Goal: Manage account settings

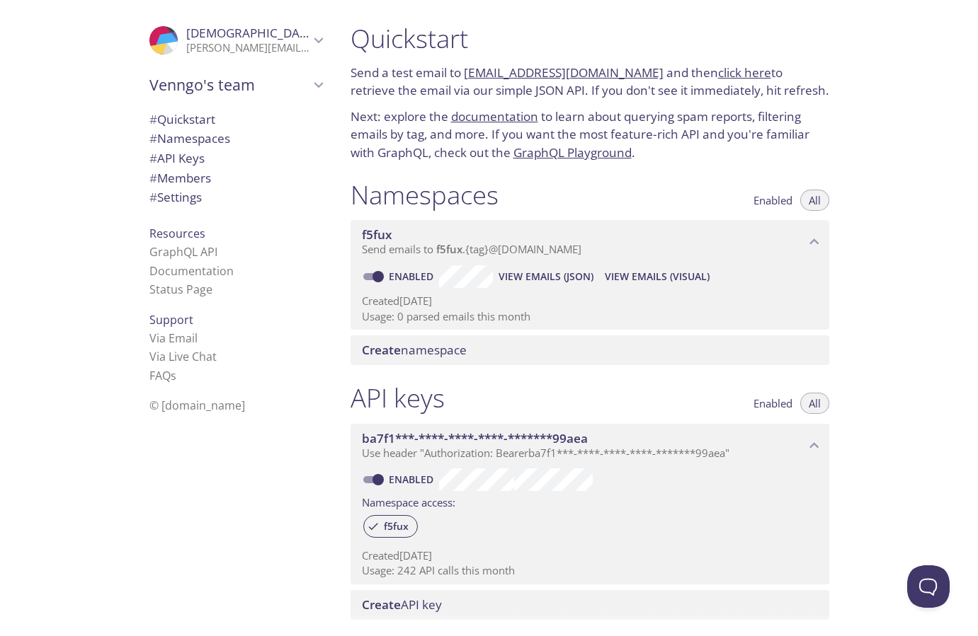
click at [876, 228] on div "Quickstart Send a test email to [EMAIL_ADDRESS][DOMAIN_NAME] and then click her…" at bounding box center [658, 318] width 639 height 636
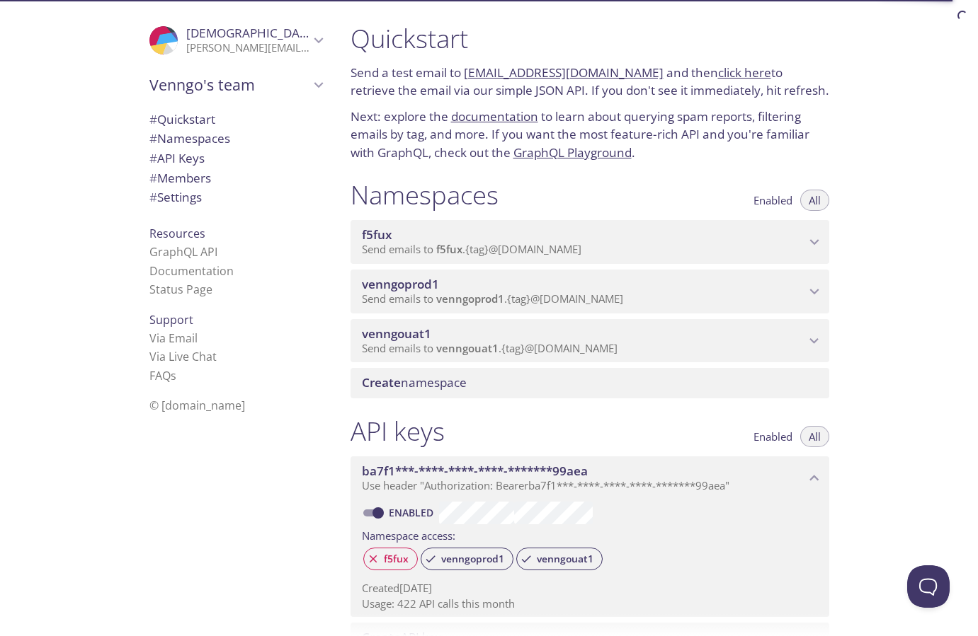
scroll to position [27, 0]
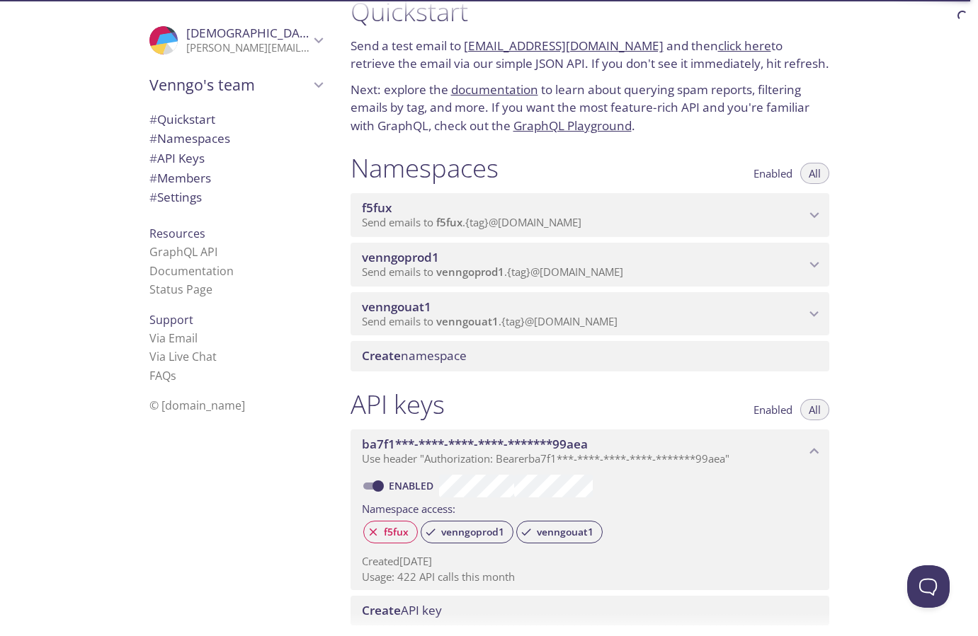
click at [563, 314] on span "venngouat1" at bounding box center [583, 307] width 443 height 16
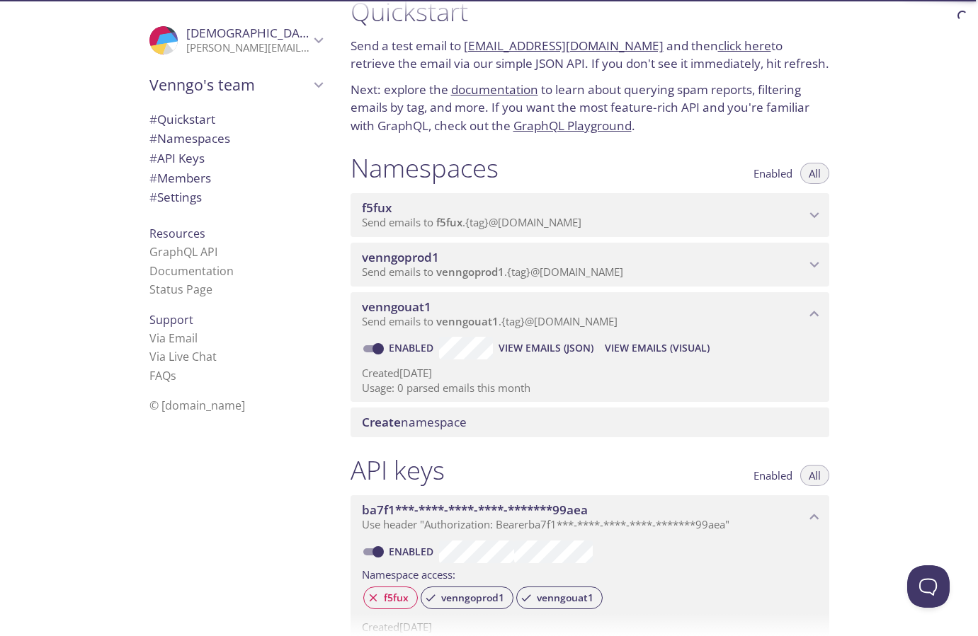
click at [581, 265] on span "venngoprod1" at bounding box center [583, 258] width 443 height 16
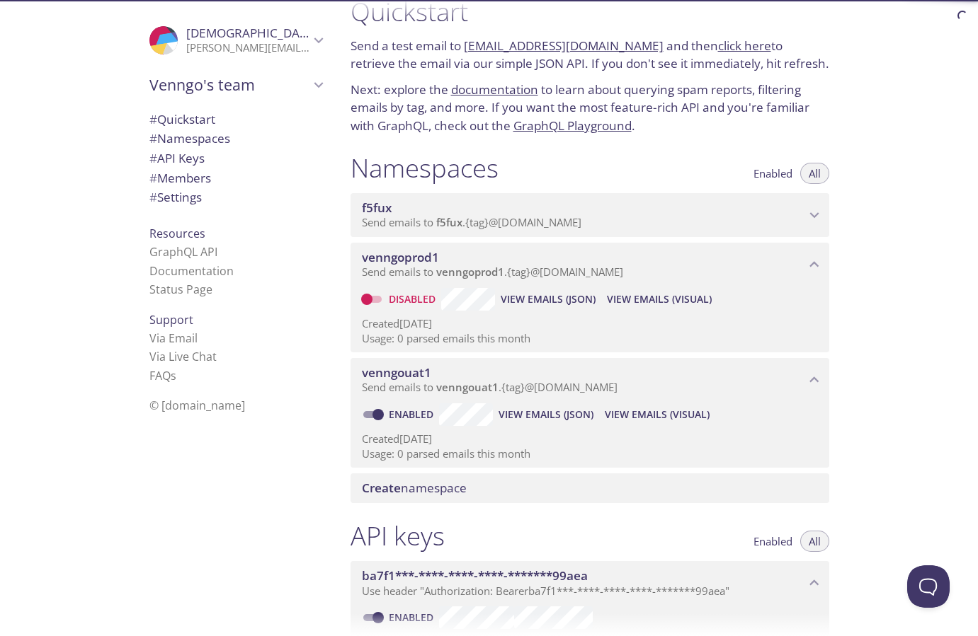
click at [543, 423] on span "View Emails (JSON)" at bounding box center [545, 414] width 95 height 17
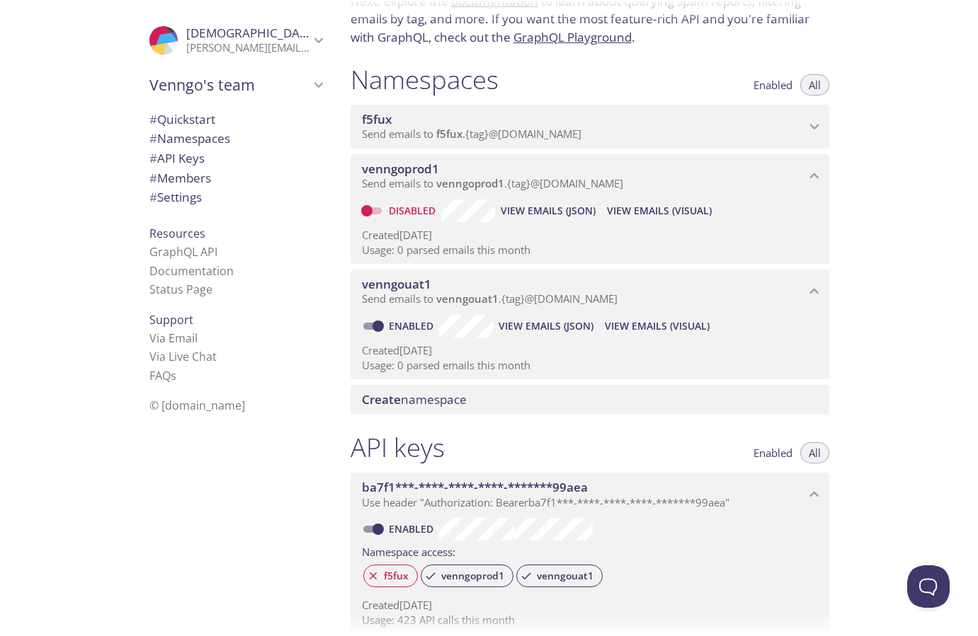
scroll to position [106, 0]
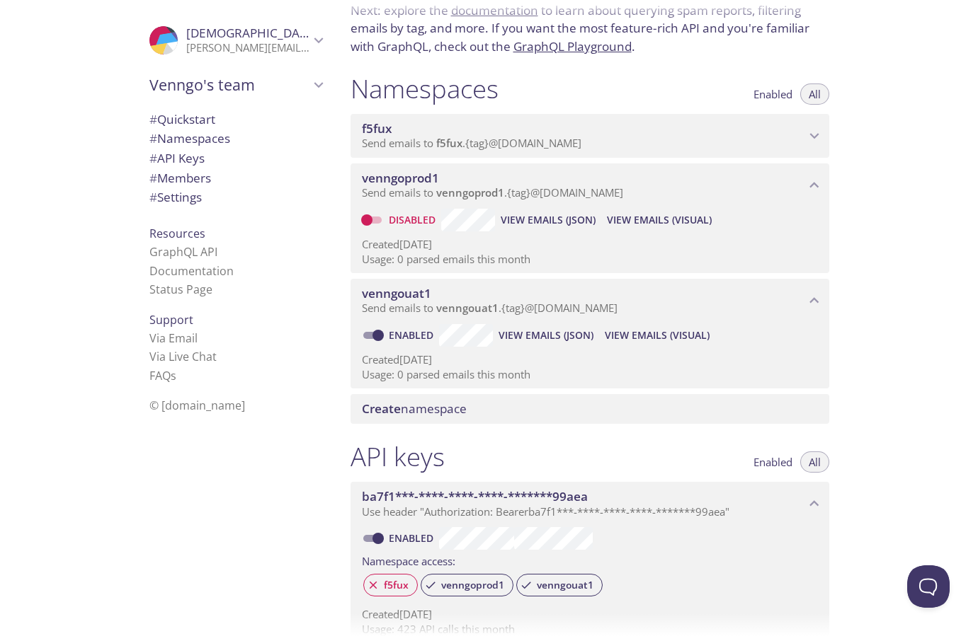
click at [530, 150] on span "Send emails to f5fux . {tag} @inbox.testmail.app" at bounding box center [471, 143] width 219 height 14
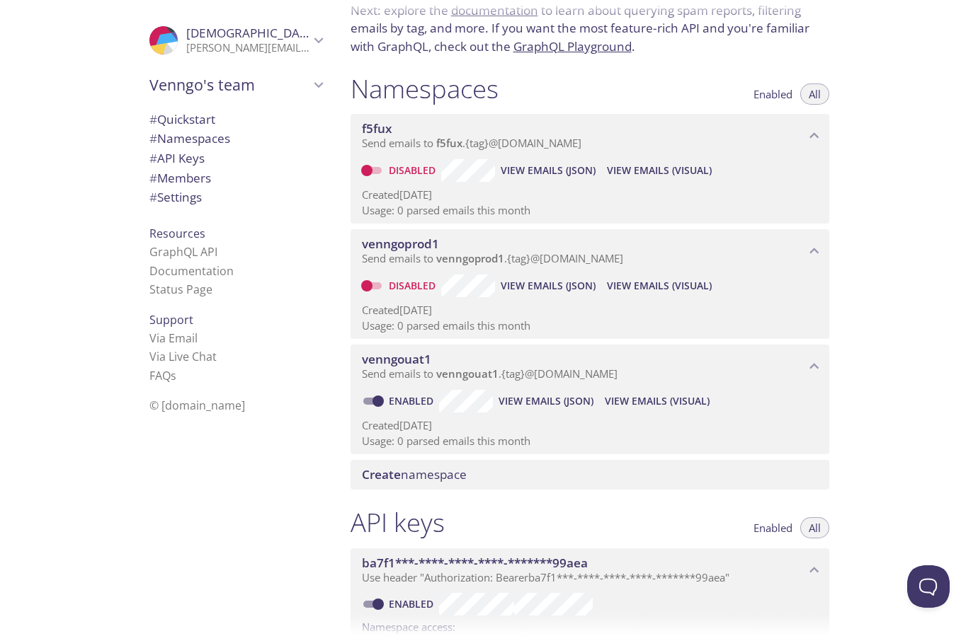
click at [530, 150] on span "Send emails to f5fux . {tag} @inbox.testmail.app" at bounding box center [471, 143] width 219 height 14
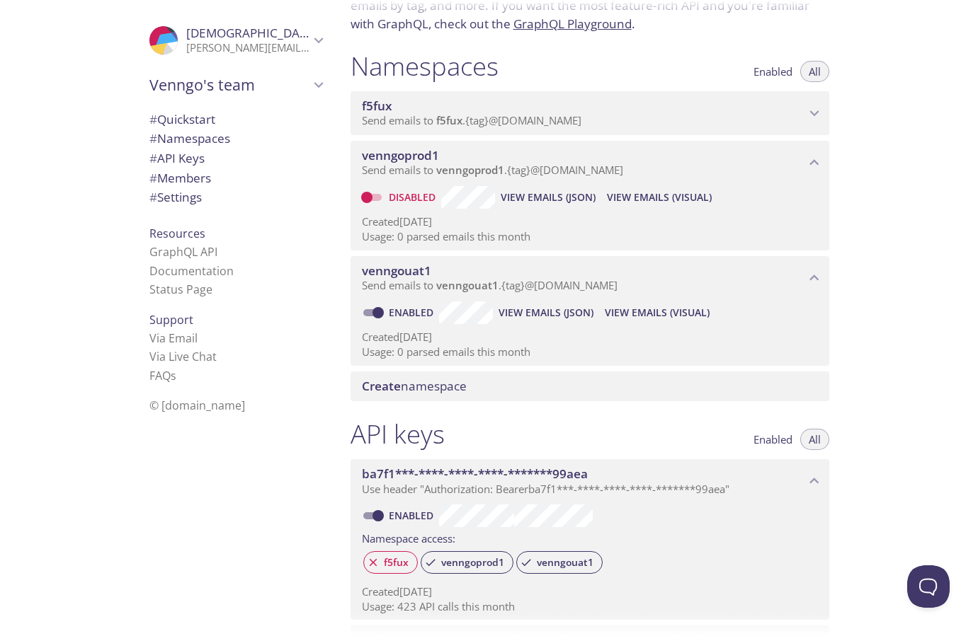
scroll to position [125, 0]
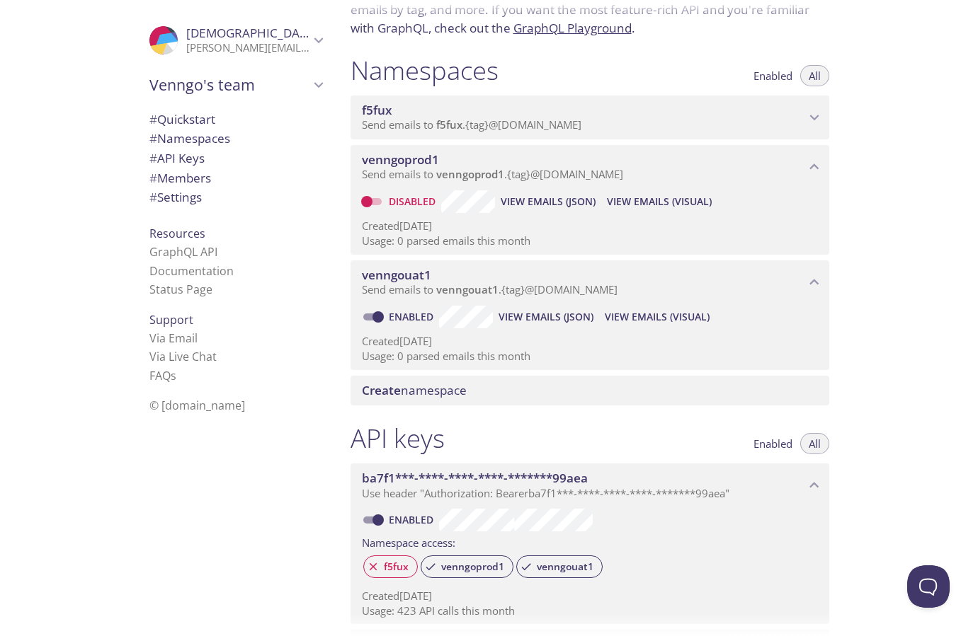
click at [373, 210] on input "Disabled" at bounding box center [366, 201] width 51 height 17
checkbox input "true"
click at [905, 304] on div "Quickstart Send a test email to venngoprod1.test@inbox.testmail.app and then cl…" at bounding box center [658, 318] width 639 height 636
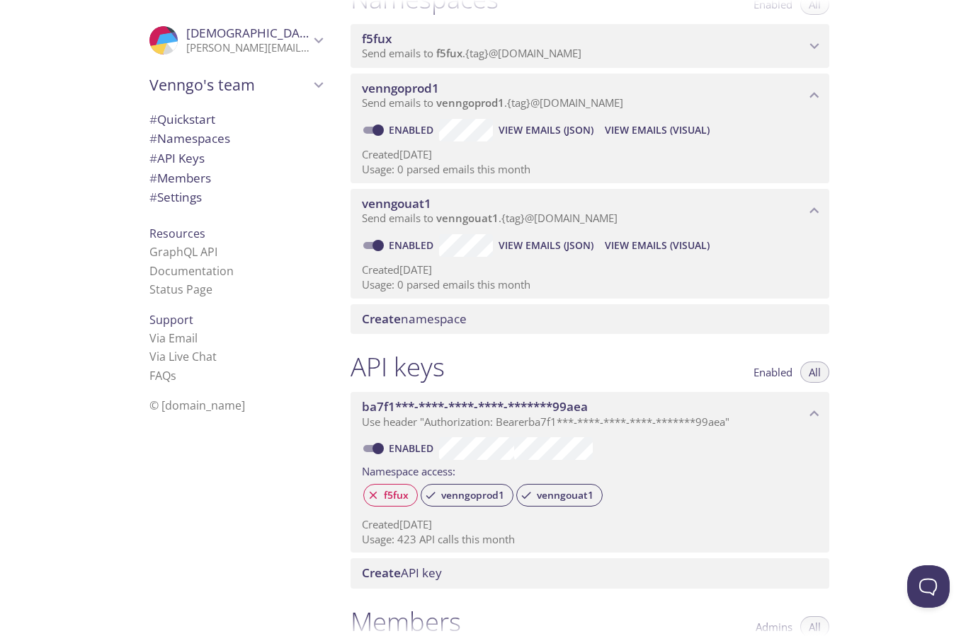
scroll to position [170, 0]
